Goal: Check status: Check status

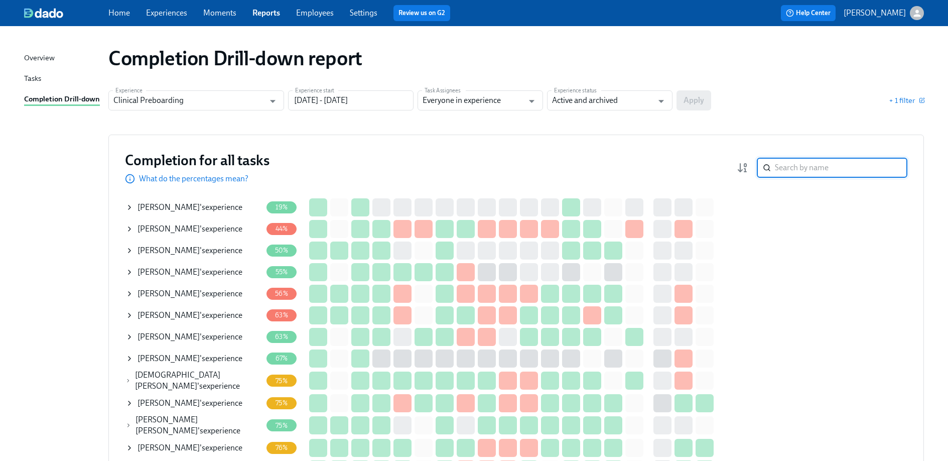
click at [823, 168] on input "search" at bounding box center [841, 168] width 132 height 20
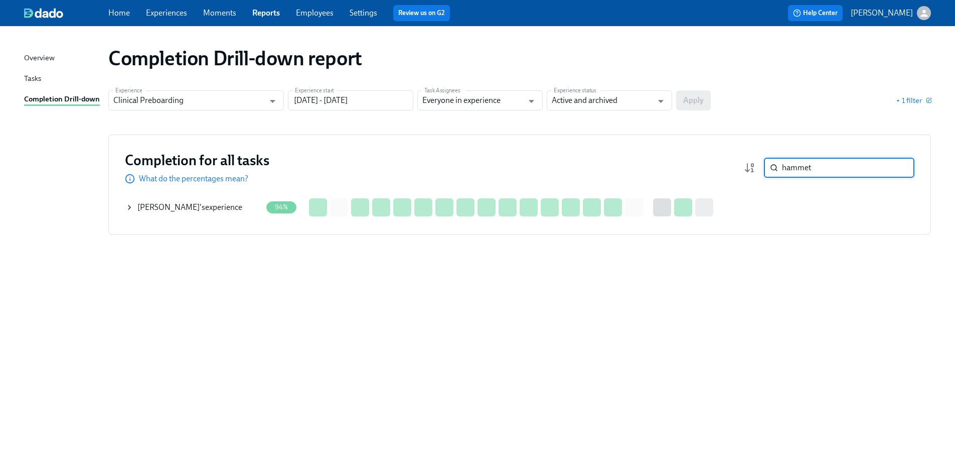
type input "hammet"
click at [191, 208] on span "Patricia Hammet" at bounding box center [168, 207] width 62 height 10
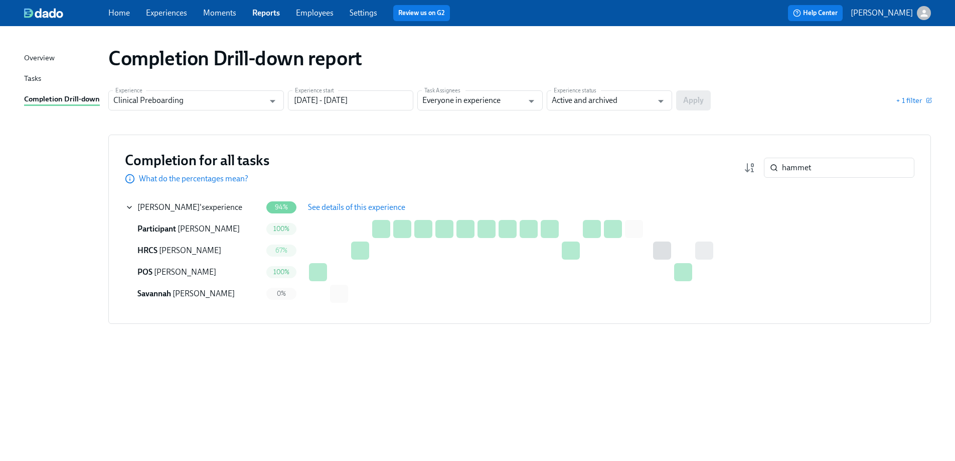
click at [346, 204] on span "See details of this experience" at bounding box center [356, 207] width 97 height 10
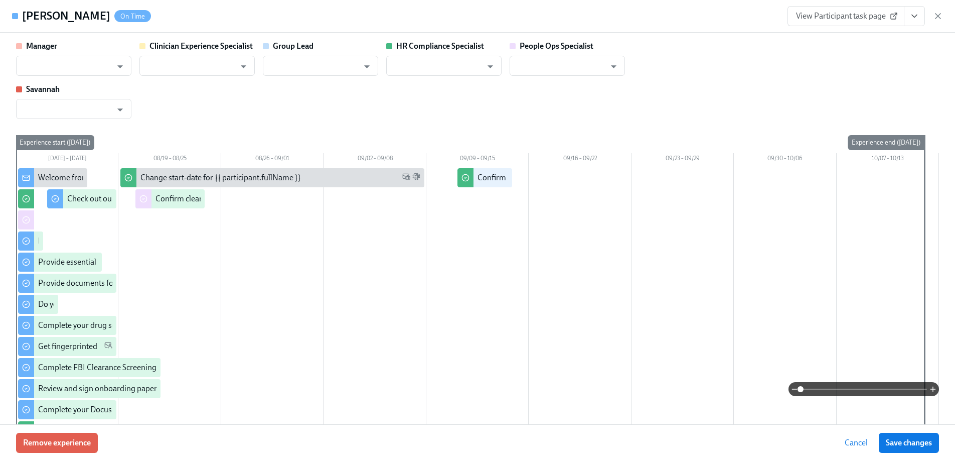
type input "Rebecca Holland"
type input "Savannah Doherty"
type input "Rebecca Holland"
type input "Chelsey Mendoza"
type input "Jacqueline Jean"
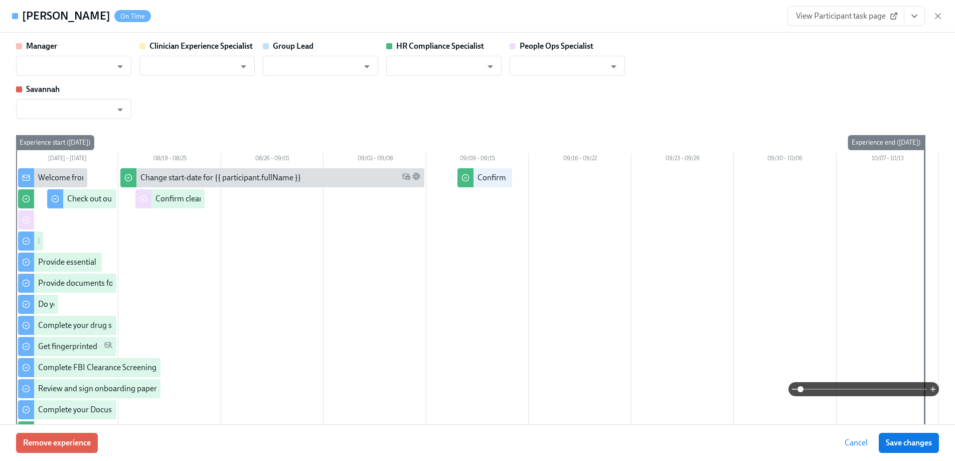
type input "Savannah Doherty"
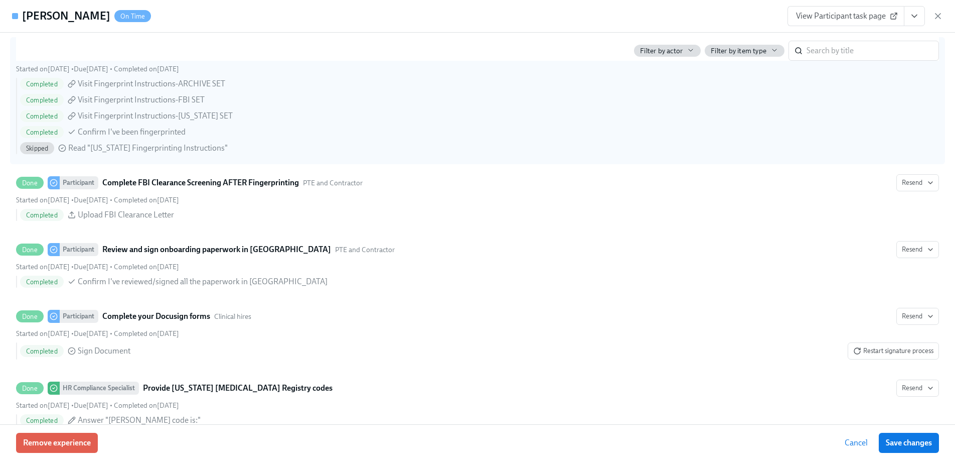
scroll to position [1609, 0]
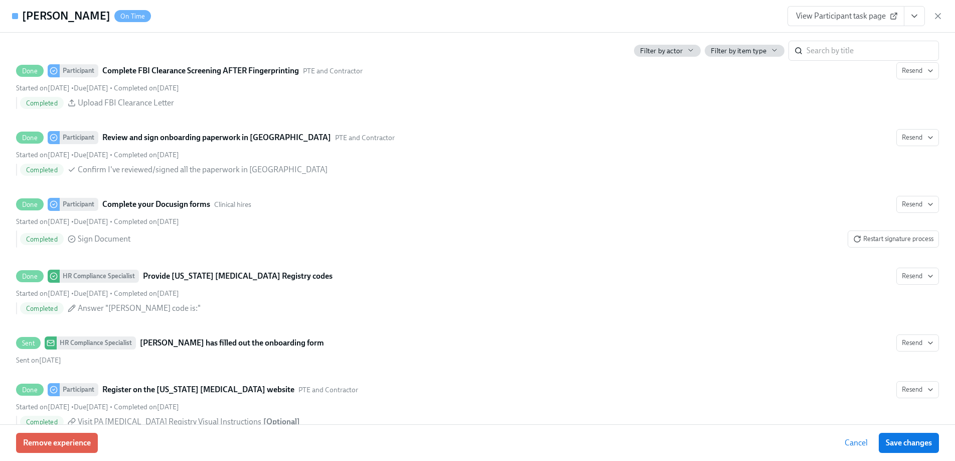
click at [915, 10] on button "View task page" at bounding box center [914, 16] width 21 height 20
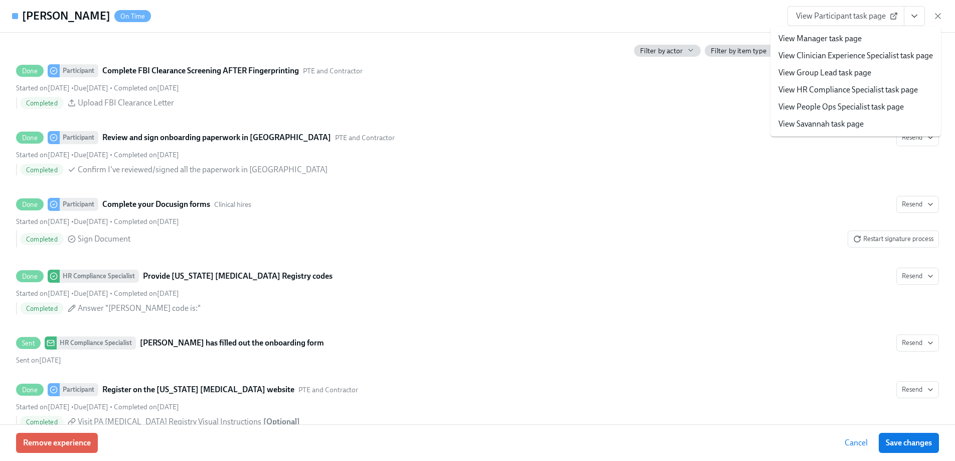
click at [823, 88] on link "View HR Compliance Specialist task page" at bounding box center [848, 89] width 139 height 11
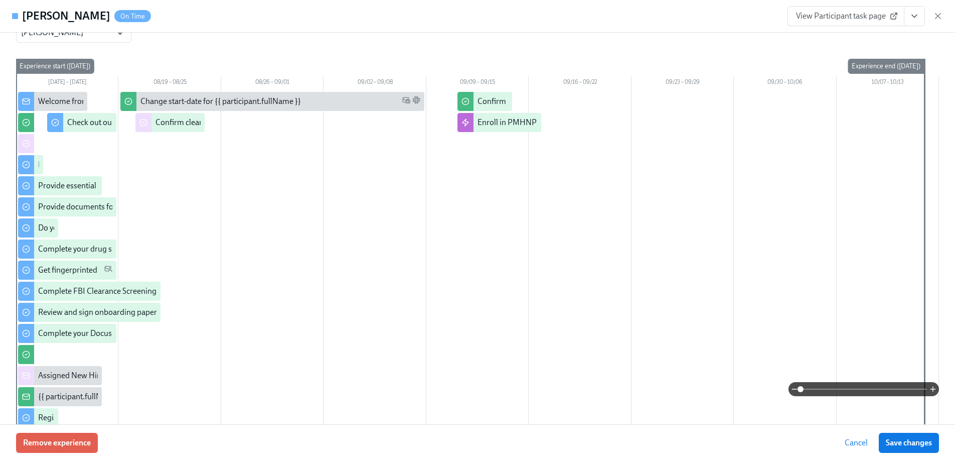
scroll to position [78, 0]
click at [937, 18] on icon "button" at bounding box center [938, 16] width 10 height 10
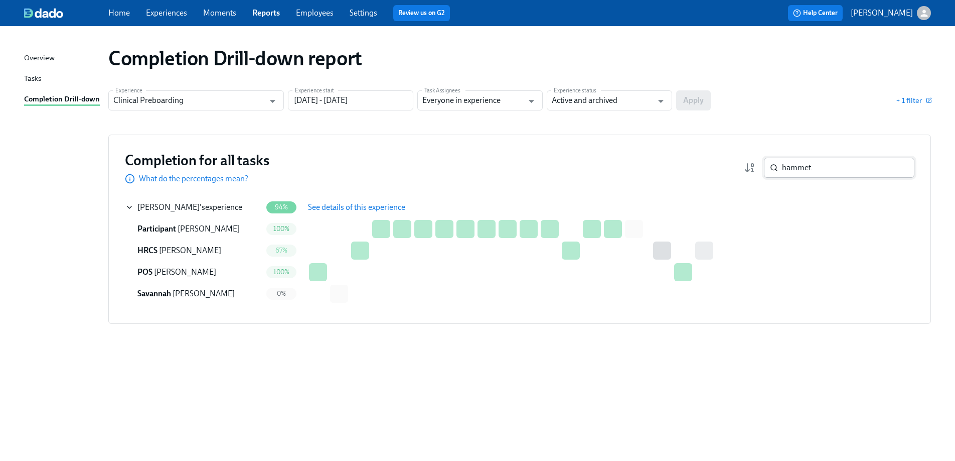
click at [825, 174] on input "hammet" at bounding box center [848, 168] width 132 height 20
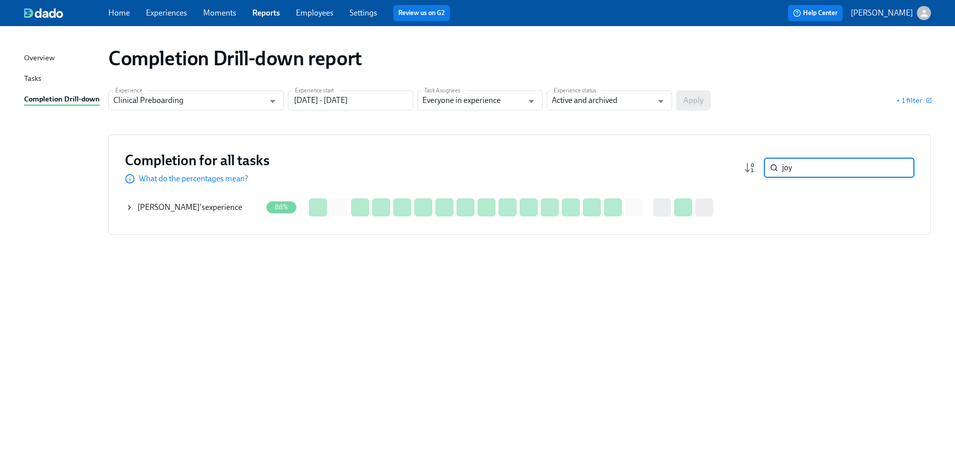
type input "joy"
click at [129, 203] on icon at bounding box center [129, 207] width 8 height 8
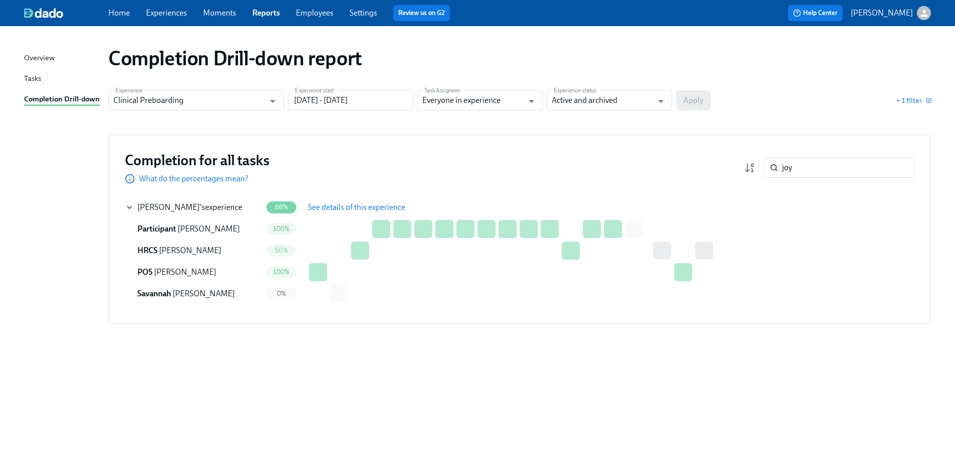
click at [331, 205] on span "See details of this experience" at bounding box center [356, 207] width 97 height 10
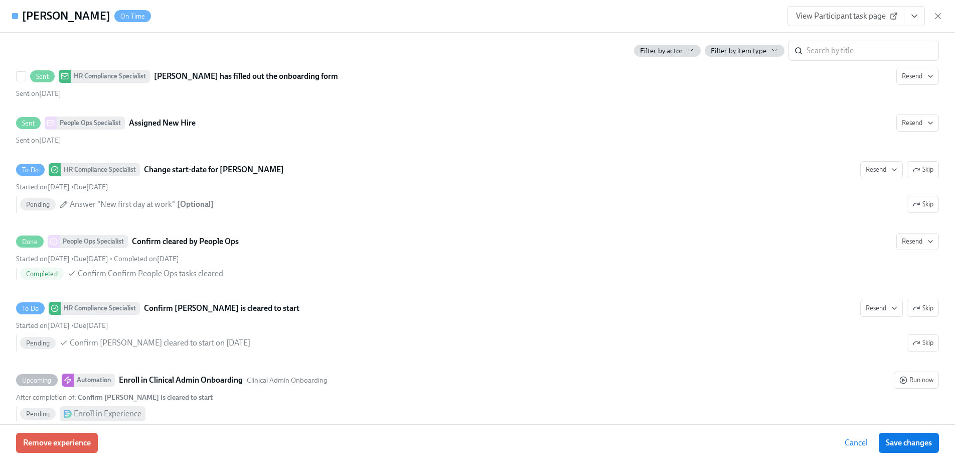
scroll to position [1944, 0]
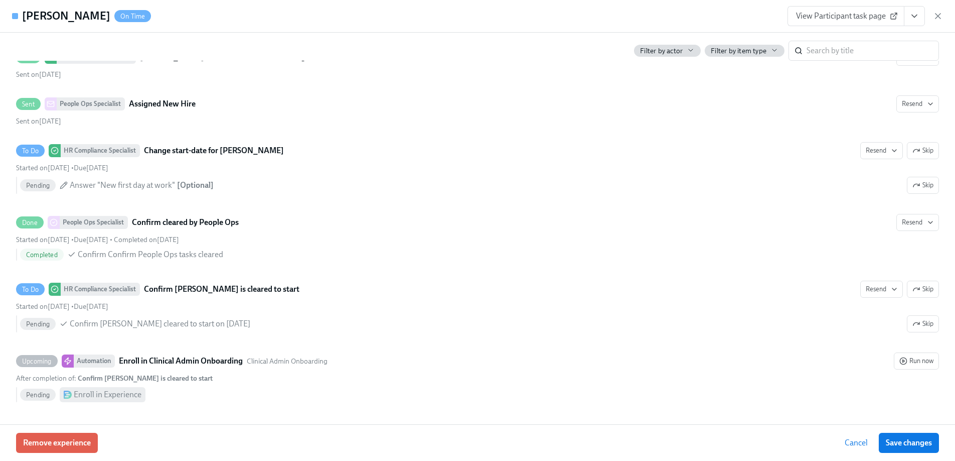
click at [911, 16] on icon "View task page" at bounding box center [915, 16] width 10 height 10
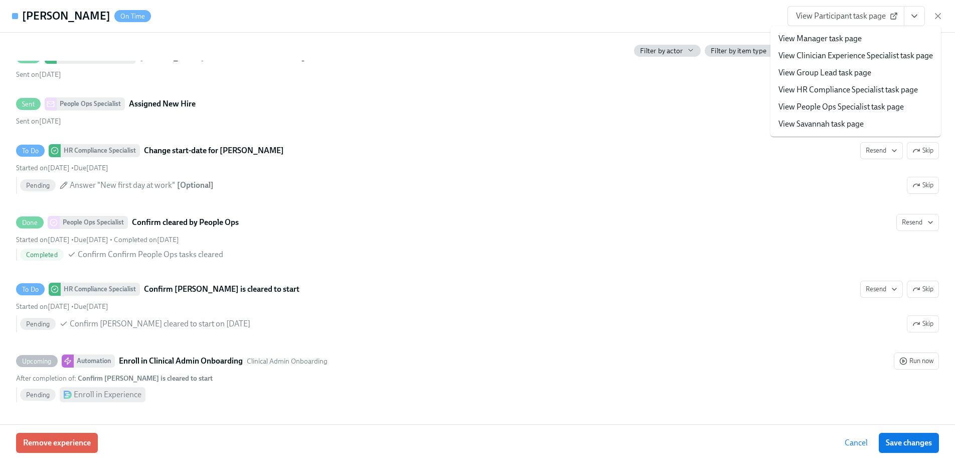
click at [824, 109] on link "View People Ops Specialist task page" at bounding box center [841, 106] width 125 height 11
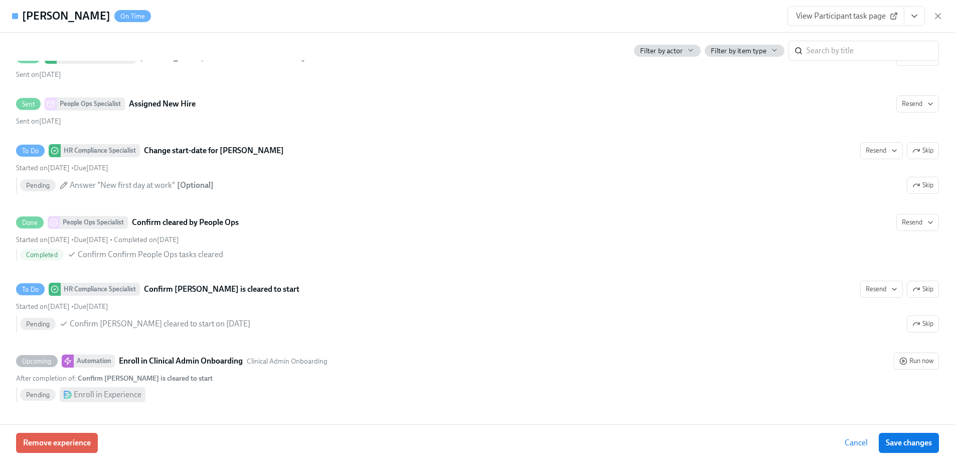
click at [921, 21] on button "View task page" at bounding box center [914, 16] width 21 height 20
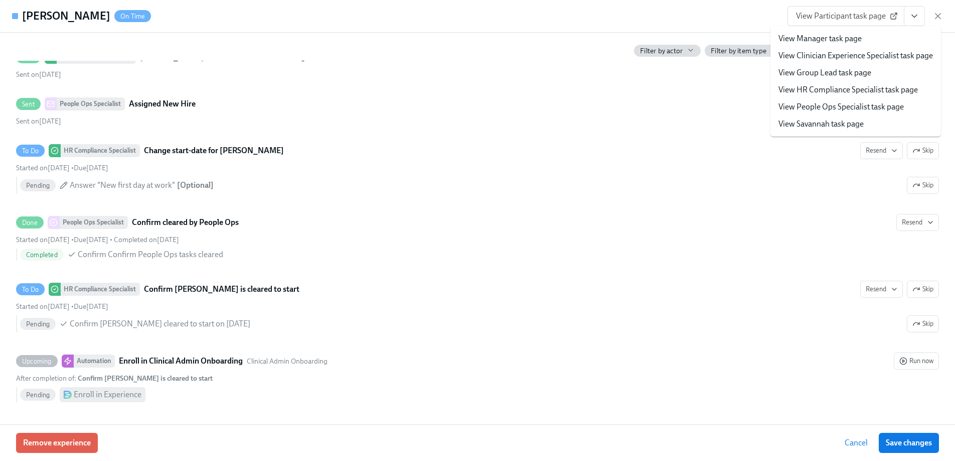
click at [825, 89] on link "View HR Compliance Specialist task page" at bounding box center [848, 89] width 139 height 11
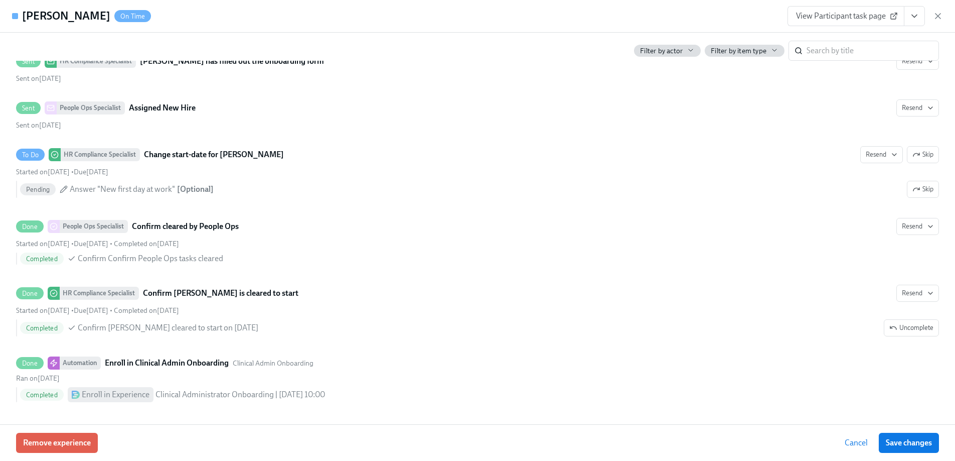
scroll to position [1940, 0]
click at [937, 20] on icon "button" at bounding box center [938, 16] width 10 height 10
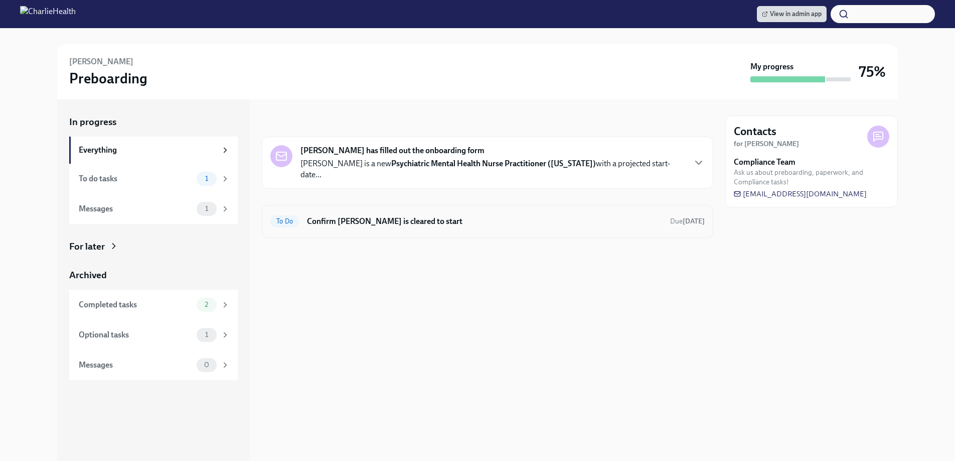
click at [407, 216] on h6 "Confirm [PERSON_NAME] is cleared to start" at bounding box center [484, 221] width 355 height 11
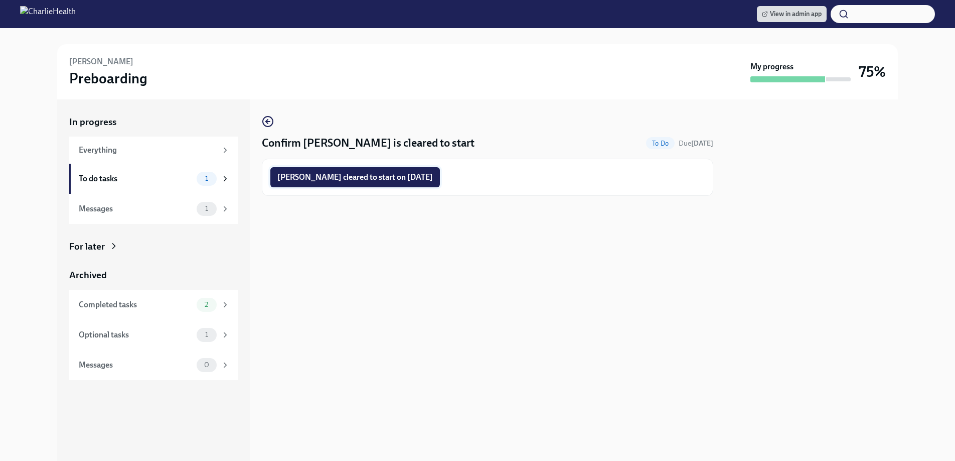
click at [408, 181] on span "[PERSON_NAME] cleared to start on [DATE]" at bounding box center [355, 177] width 156 height 10
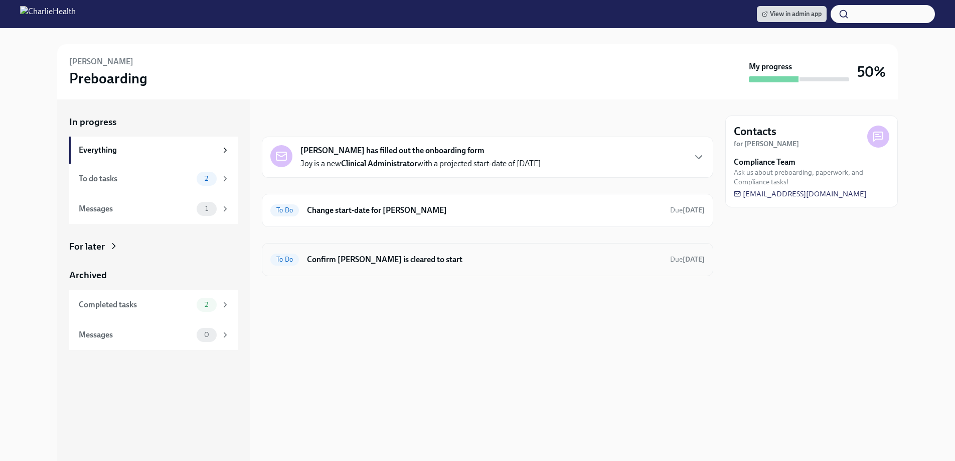
click at [353, 260] on h6 "Confirm [PERSON_NAME] is cleared to start" at bounding box center [484, 259] width 355 height 11
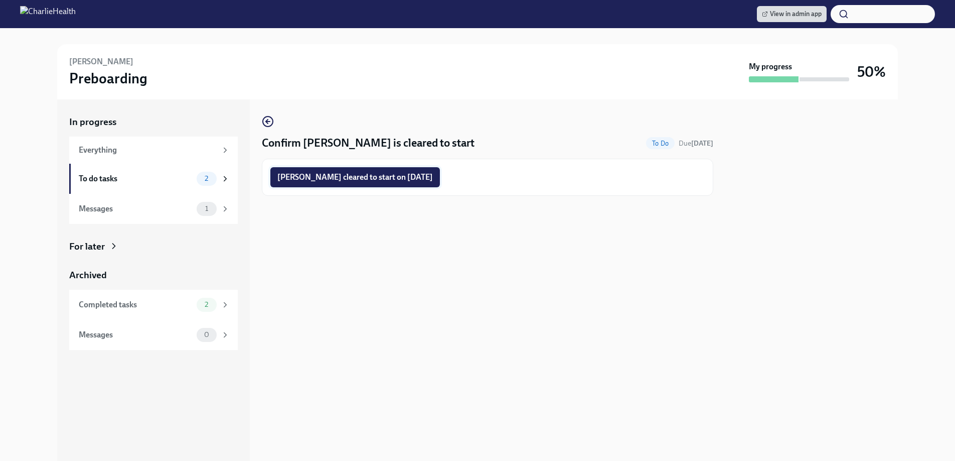
click at [362, 183] on button "Joy Boone cleared to start on 09/15/2025" at bounding box center [355, 177] width 170 height 20
